Goal: Task Accomplishment & Management: Use online tool/utility

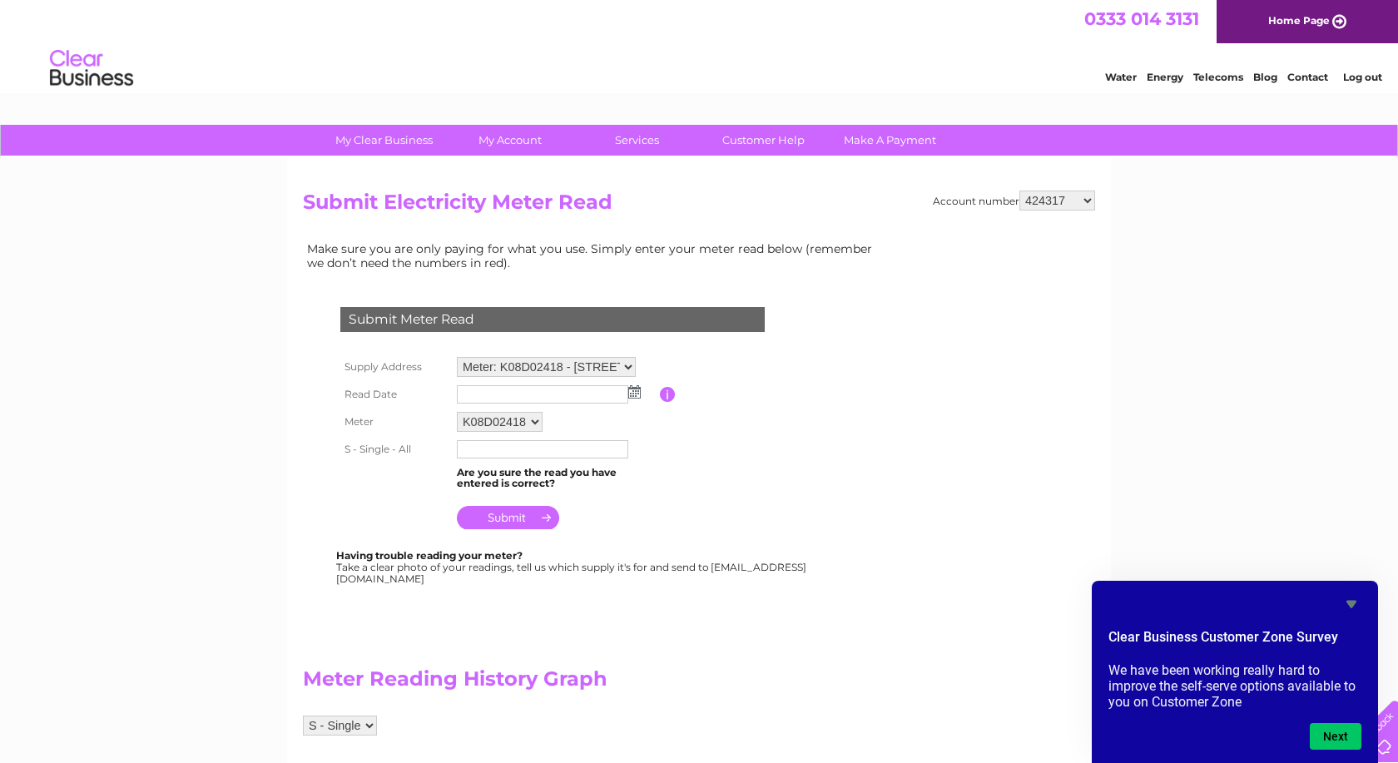
click at [571, 388] on input "text" at bounding box center [542, 394] width 171 height 18
click at [635, 391] on img at bounding box center [636, 392] width 12 height 13
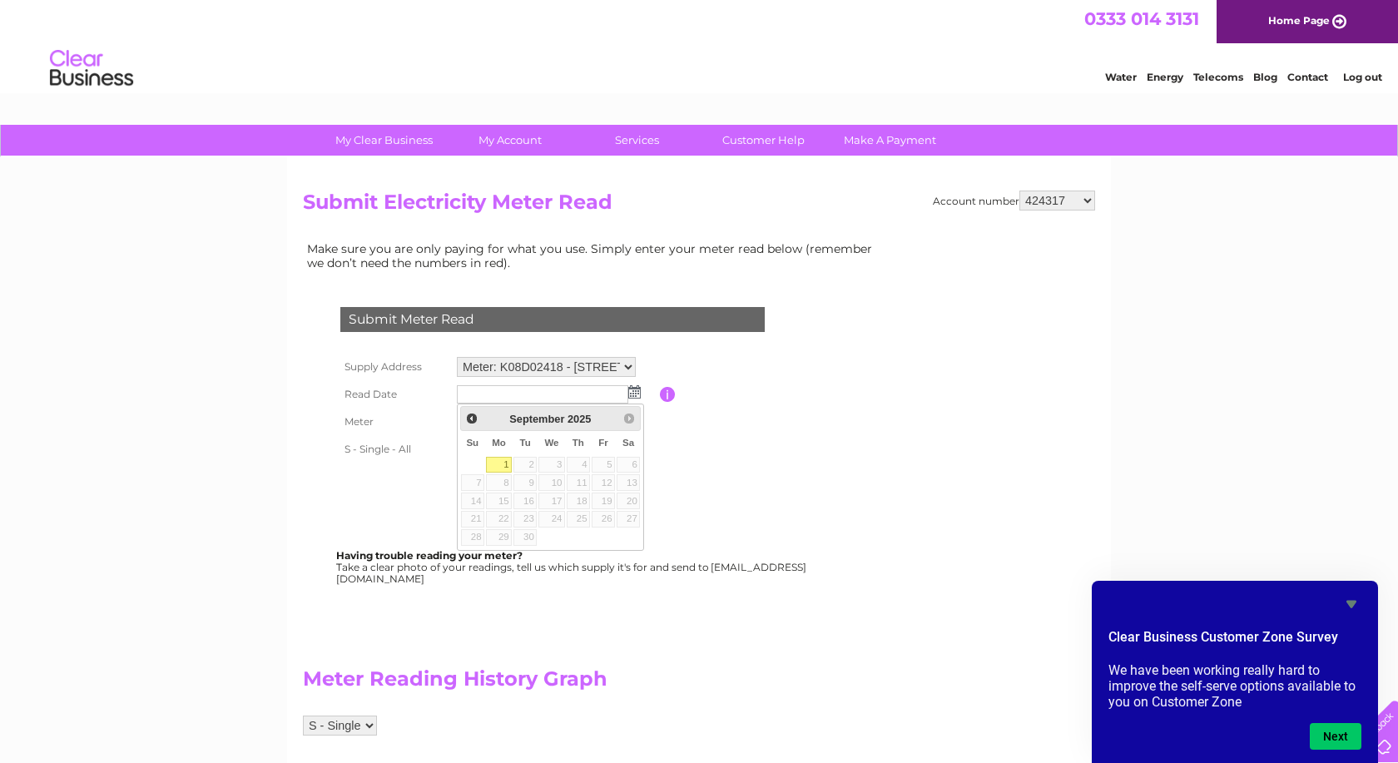
click at [501, 463] on link "1" at bounding box center [499, 465] width 26 height 17
type input "2025/09/01"
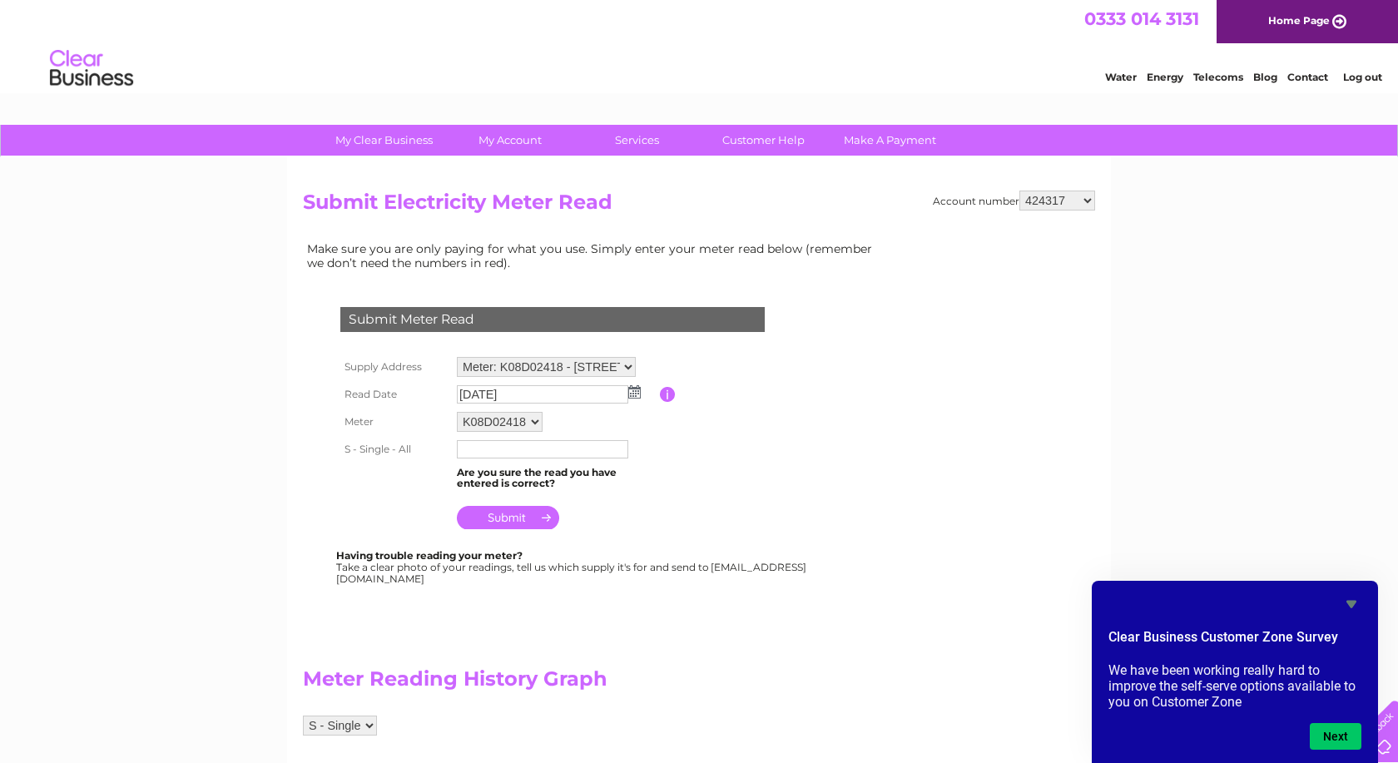
click at [499, 450] on input "text" at bounding box center [542, 449] width 171 height 18
type input "86340"
click at [514, 522] on input "submit" at bounding box center [508, 517] width 102 height 23
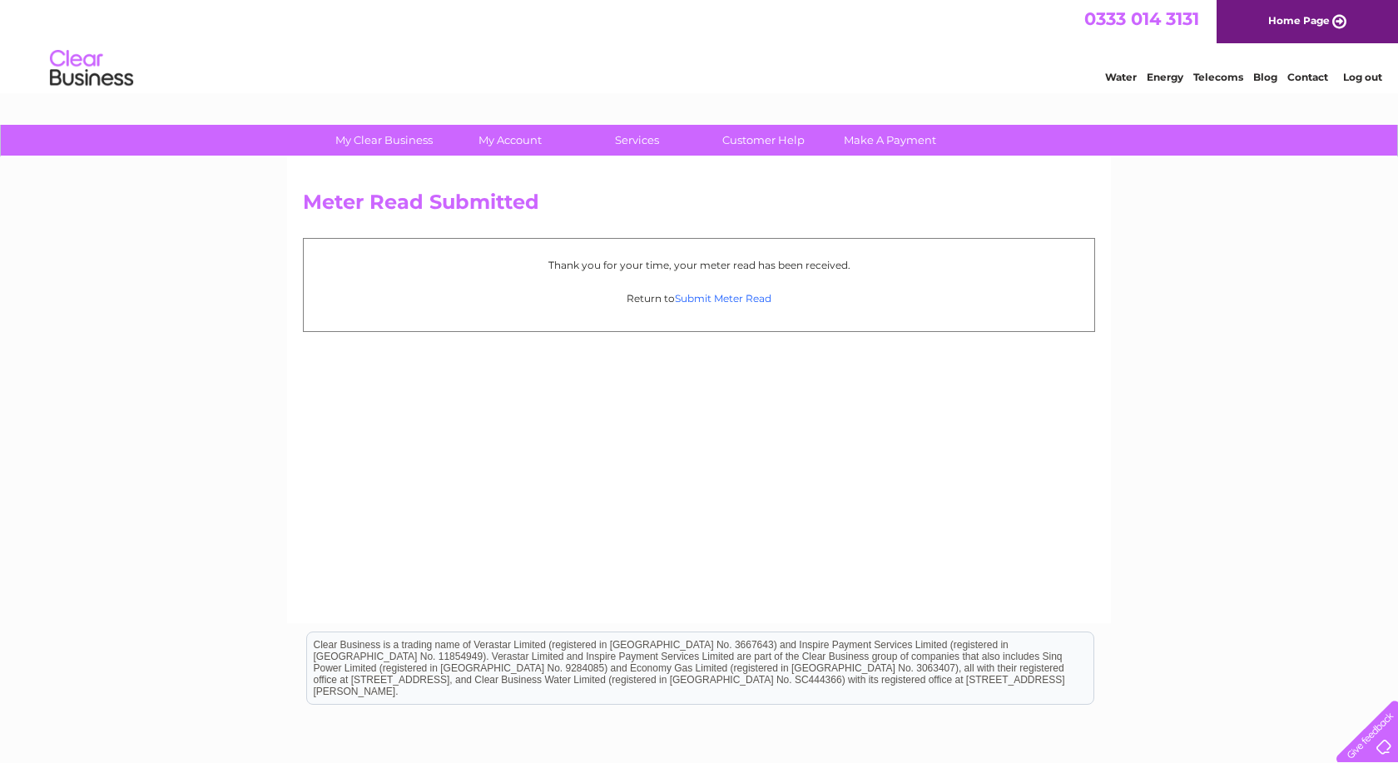
click at [740, 299] on link "Submit Meter Read" at bounding box center [723, 298] width 96 height 12
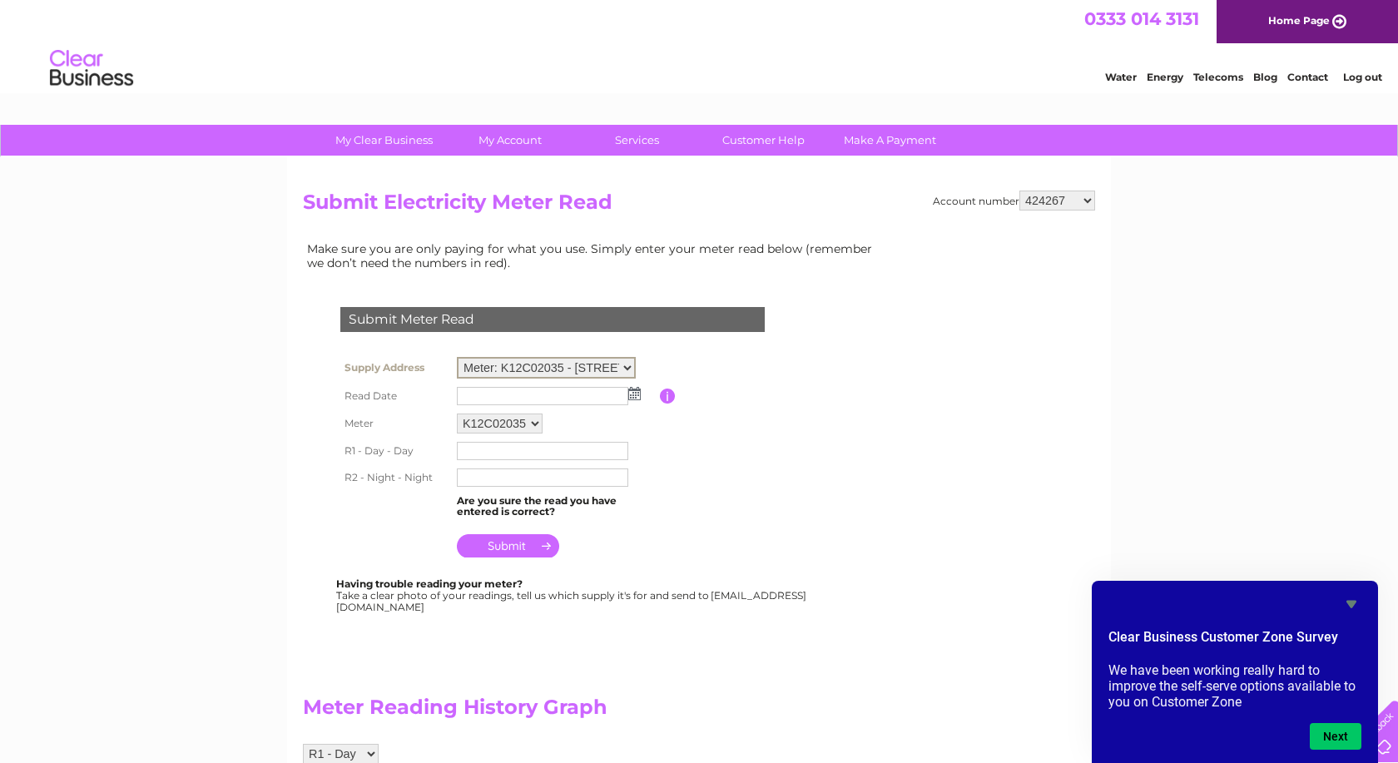
click at [628, 369] on select "Meter: K12C02035 - Back Lane, St Mary's, Isles Of Scilly, TR21 0LA" at bounding box center [546, 368] width 179 height 22
click at [1019, 191] on select "424267 424307 424312 424315 424317 443249 443305 443307 443630 447624 30269687 …" at bounding box center [1057, 201] width 76 height 20
select select "424307"
click option "424307" at bounding box center [0, 0] width 0 height 0
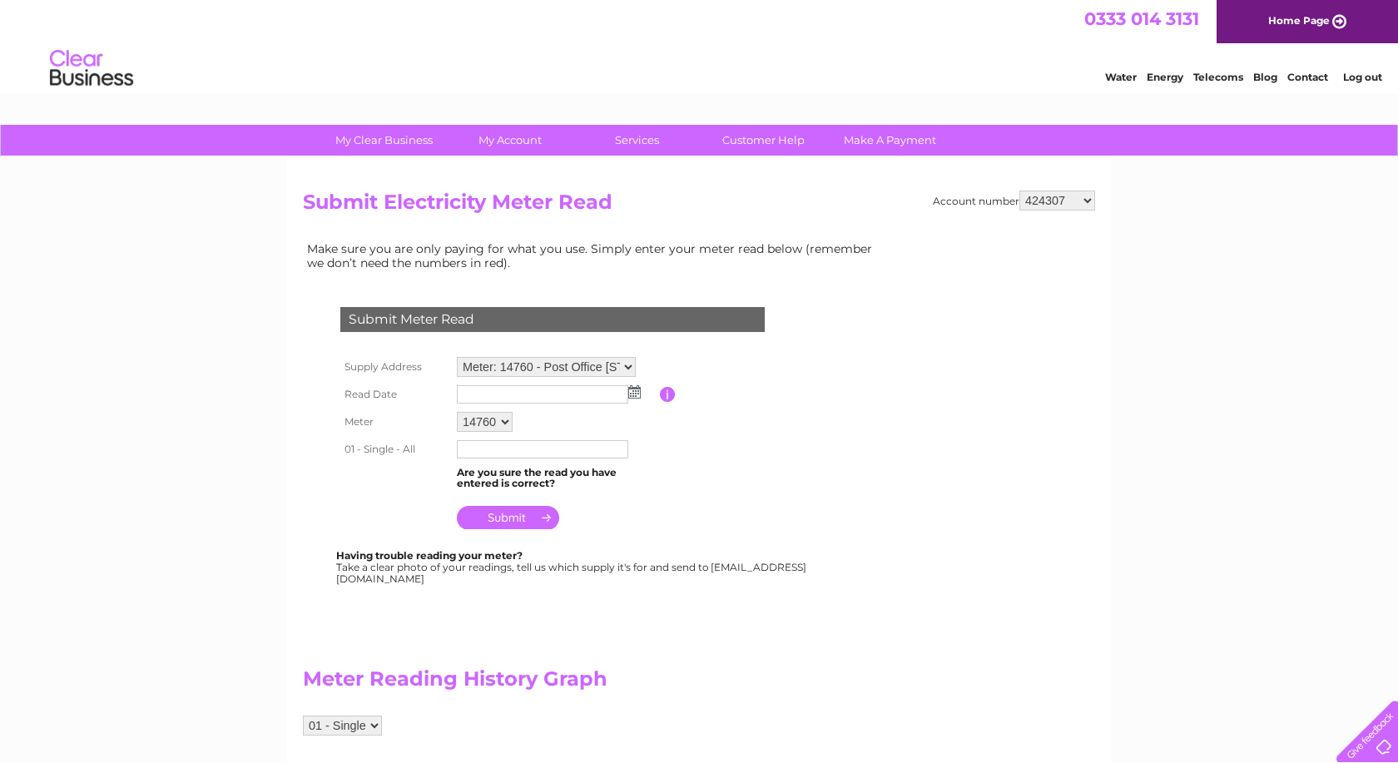
click at [457, 357] on select "Meter: 14760 - Post Office [STREET_ADDRESS][PERSON_NAME] Meter: E11Z49377 - Plo…" at bounding box center [546, 367] width 179 height 20
click at [1019, 191] on select "424267 424307 424312 424315 424317 443249 443305 443307 443630 447624 30269687 …" at bounding box center [1057, 201] width 76 height 20
select select "424312"
click option "424312" at bounding box center [0, 0] width 0 height 0
click at [775, 392] on td "Please enter the date the read was taken" at bounding box center [741, 394] width 133 height 27
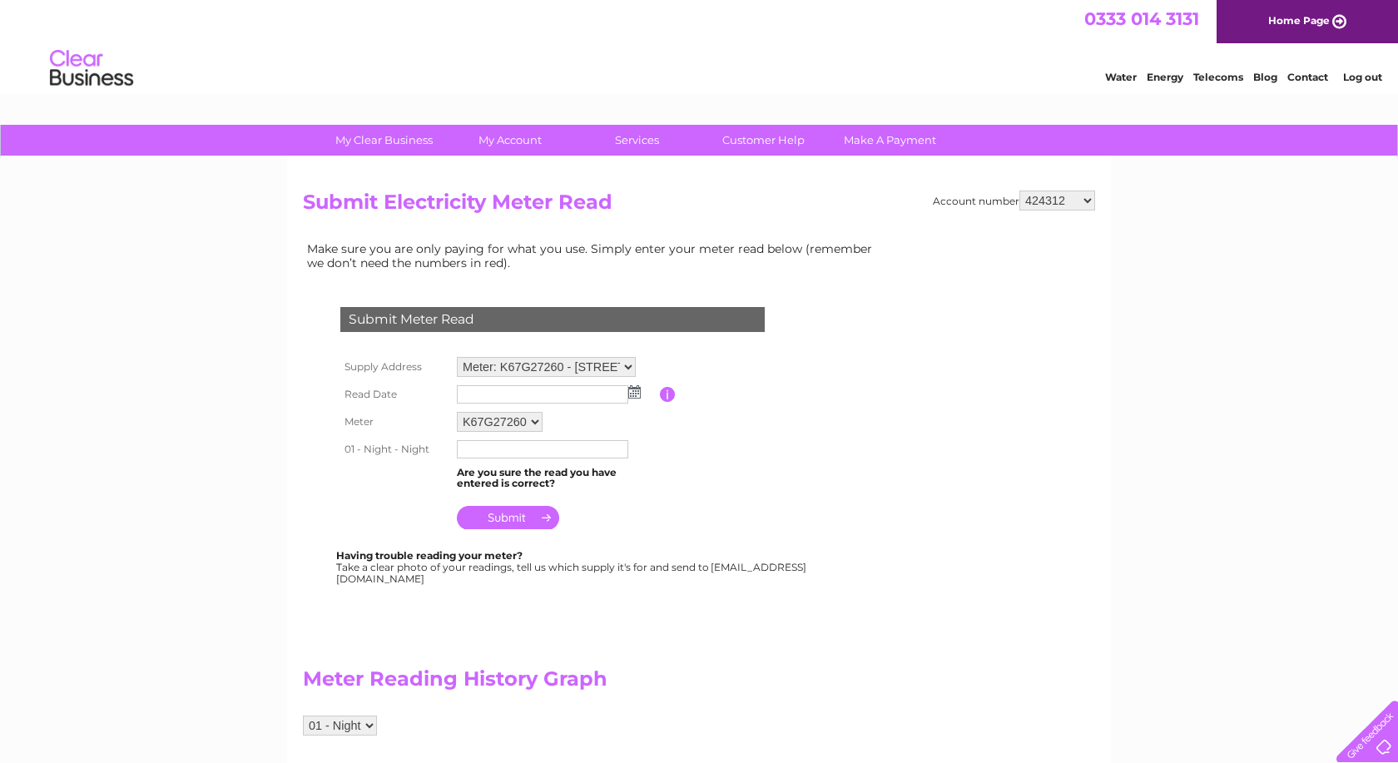
select select "424315"
click option "424315" at bounding box center [0, 0] width 0 height 0
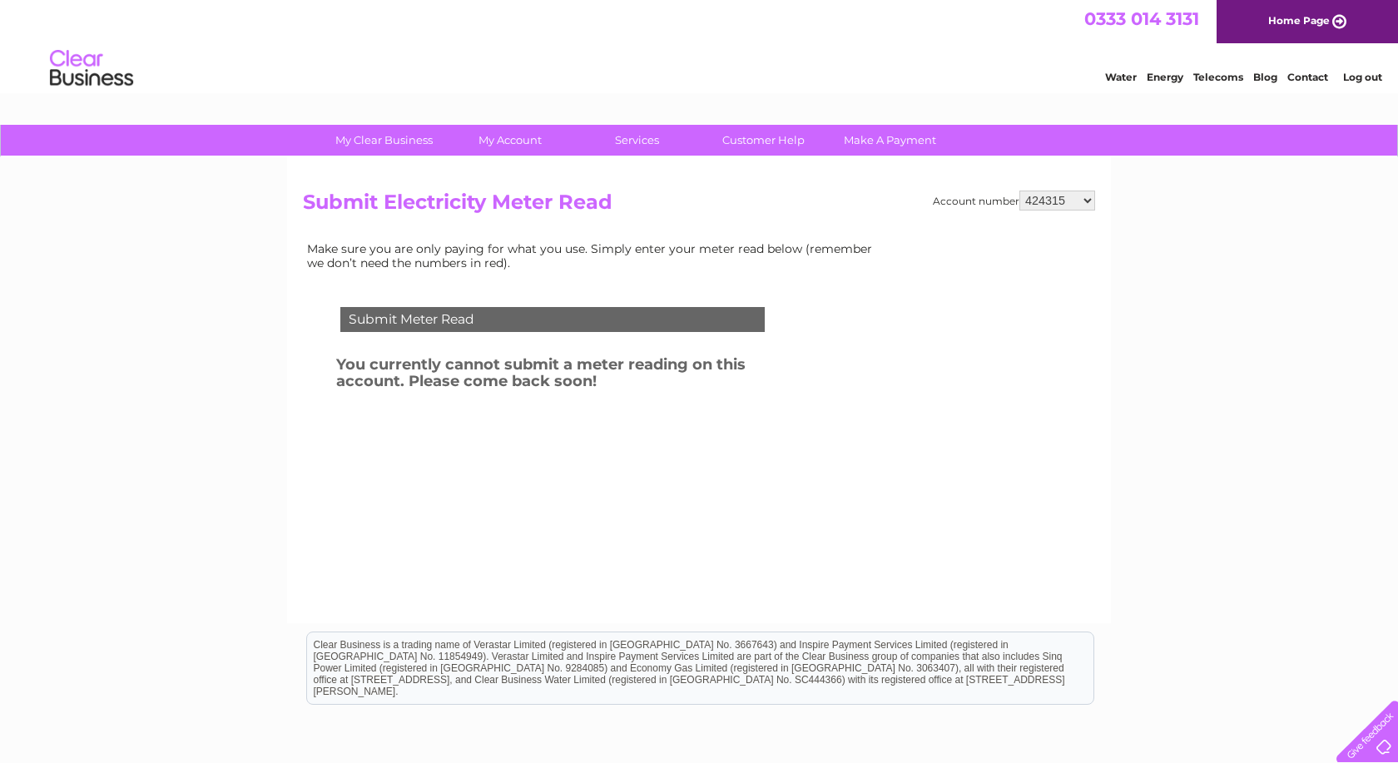
click at [1019, 191] on select "424267 424307 424312 424315 424317 443249 443305 443307 443630 447624 30269687 …" at bounding box center [1057, 201] width 76 height 20
select select "443249"
click option "443249" at bounding box center [0, 0] width 0 height 0
click at [1019, 191] on select "424267 424307 424312 424315 424317 443249 443305 443307 443630 447624 30269687 …" at bounding box center [1057, 201] width 76 height 20
select select "443305"
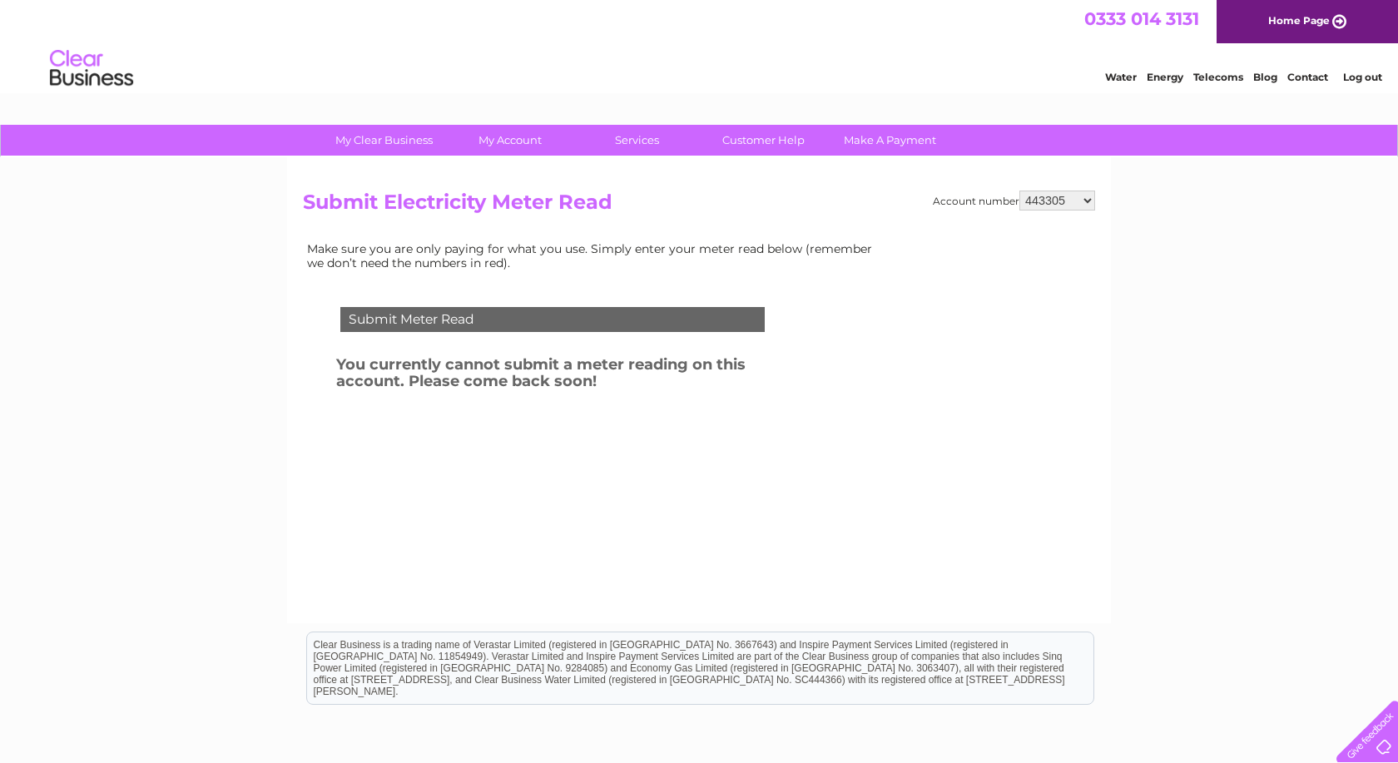
click option "443305" at bounding box center [0, 0] width 0 height 0
